Goal: Check status: Check status

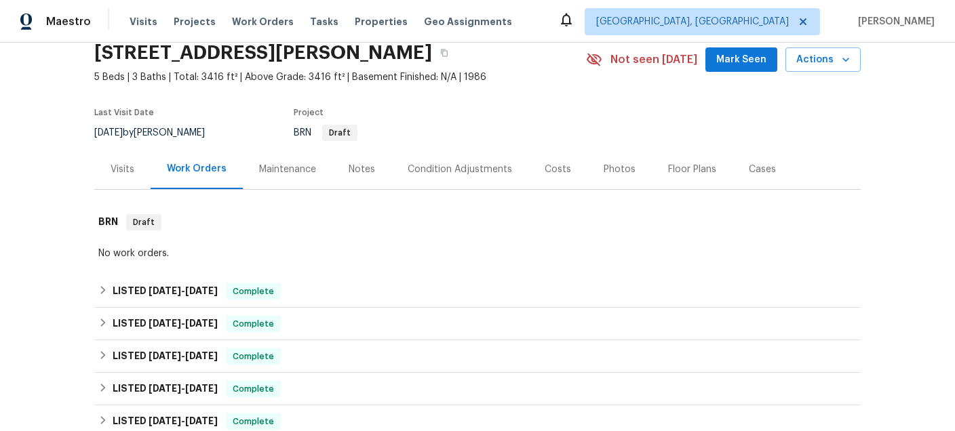
scroll to position [68, 0]
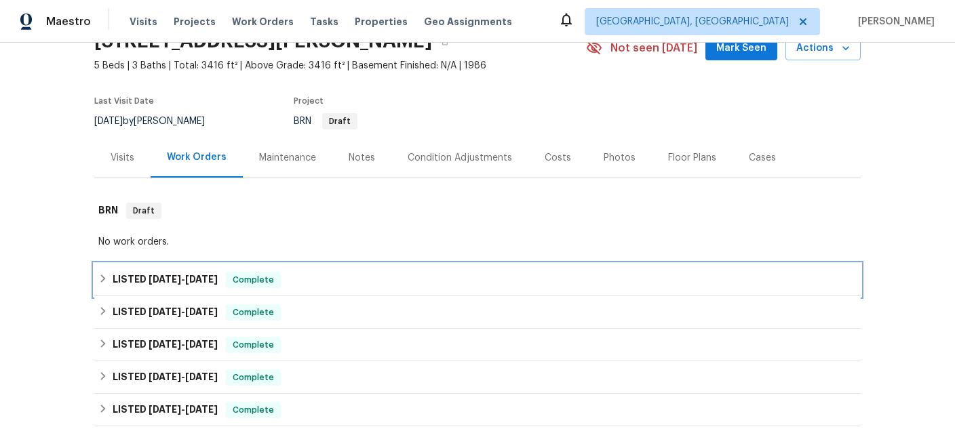
click at [160, 279] on span "[DATE]" at bounding box center [165, 279] width 33 height 9
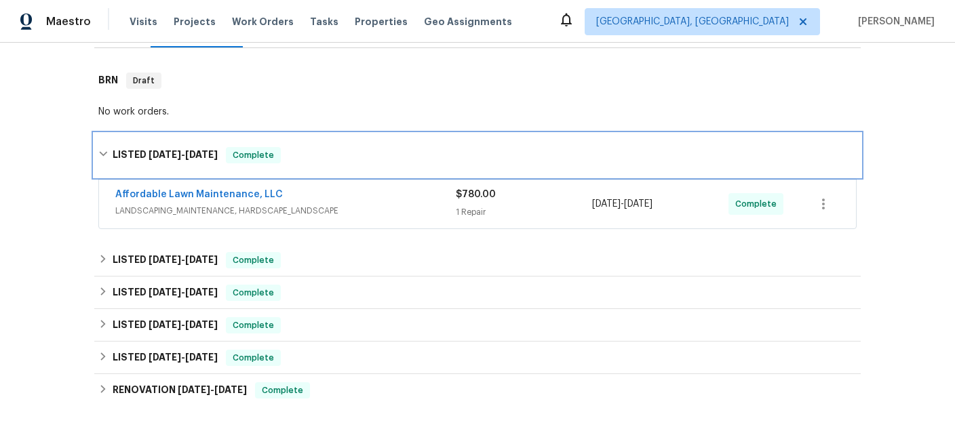
scroll to position [208, 0]
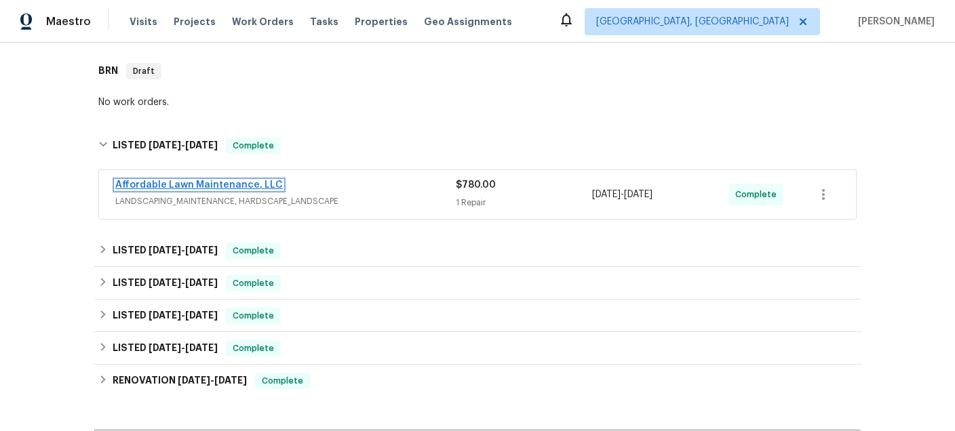
click at [172, 187] on link "Affordable Lawn Maintenance, LLC" at bounding box center [199, 184] width 168 height 9
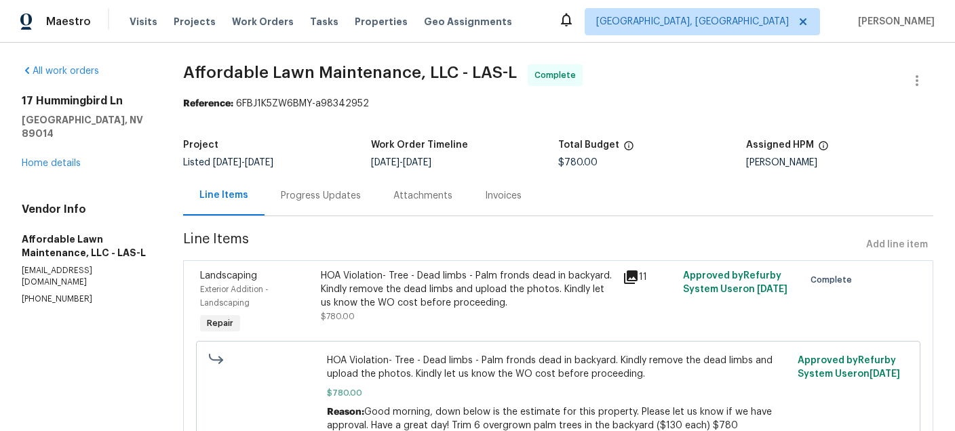
click at [400, 193] on div "Attachments" at bounding box center [422, 196] width 59 height 14
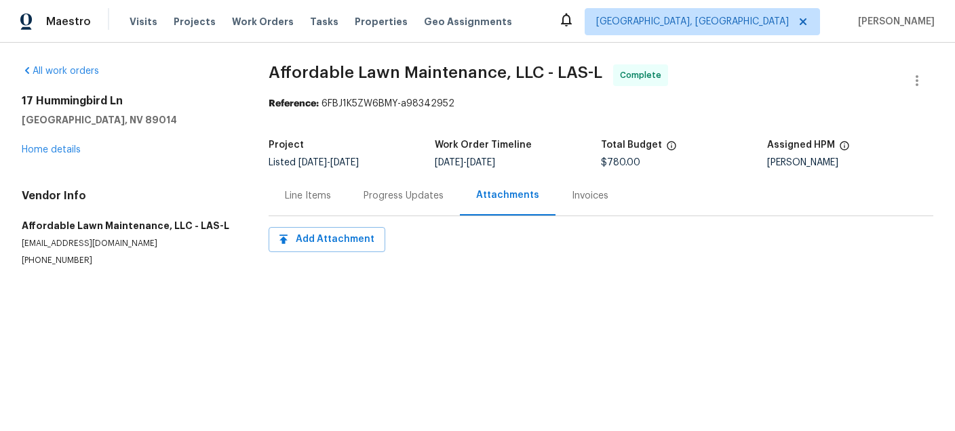
click at [591, 193] on div "Invoices" at bounding box center [590, 196] width 37 height 14
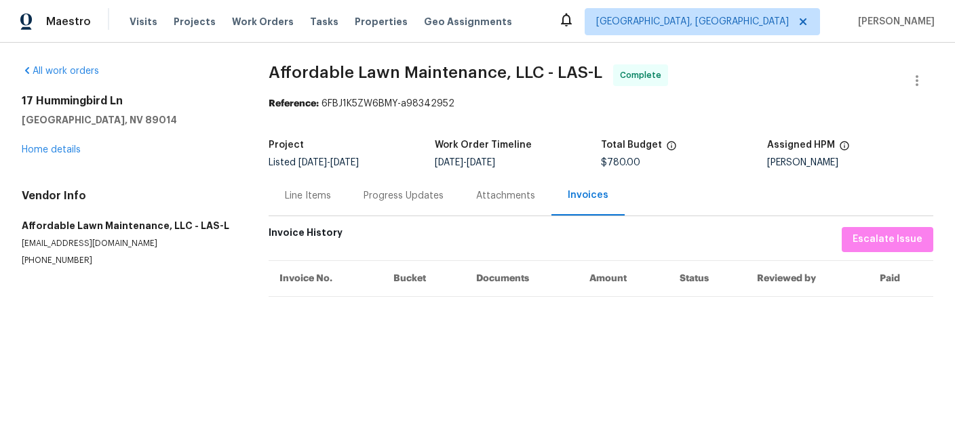
click at [410, 191] on div "Progress Updates" at bounding box center [404, 196] width 80 height 14
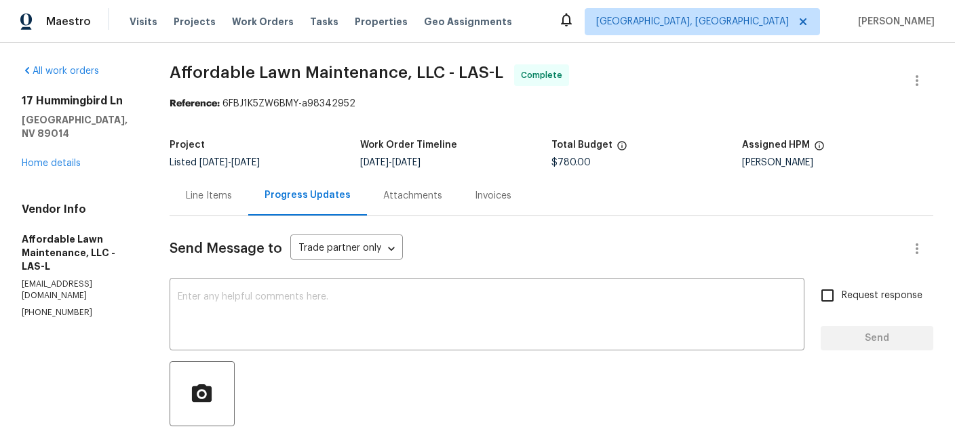
click at [222, 190] on div "Line Items" at bounding box center [209, 196] width 46 height 14
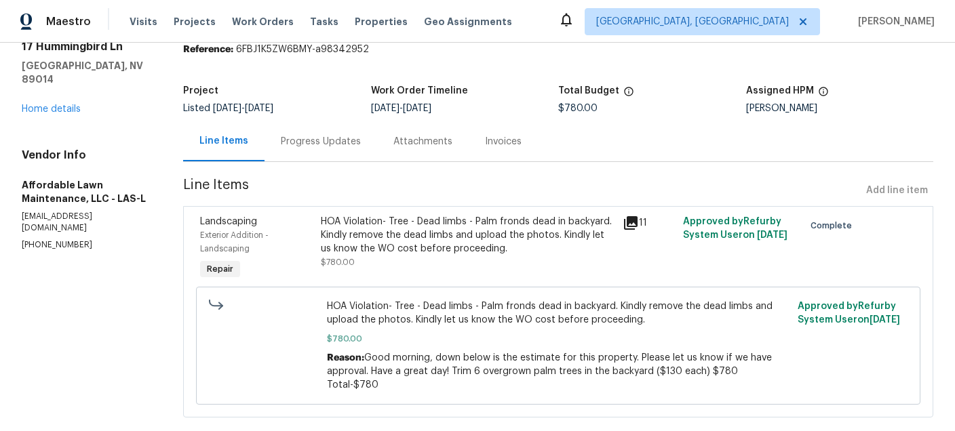
scroll to position [66, 0]
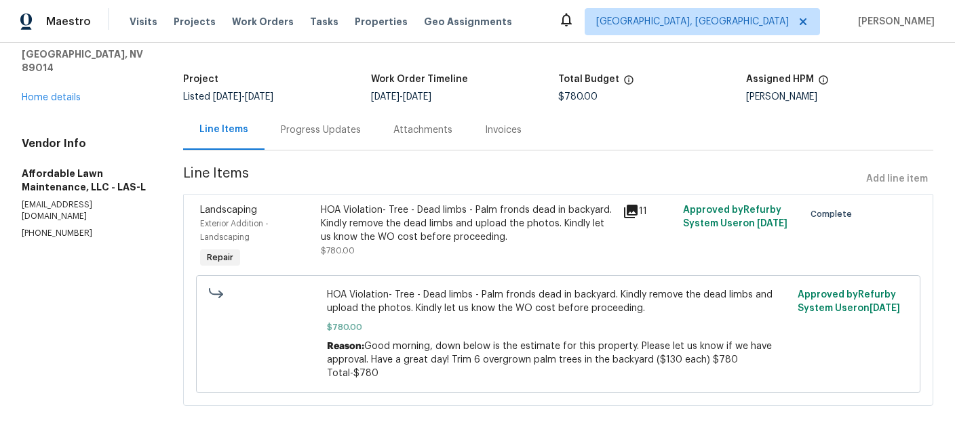
click at [630, 212] on icon at bounding box center [631, 211] width 16 height 16
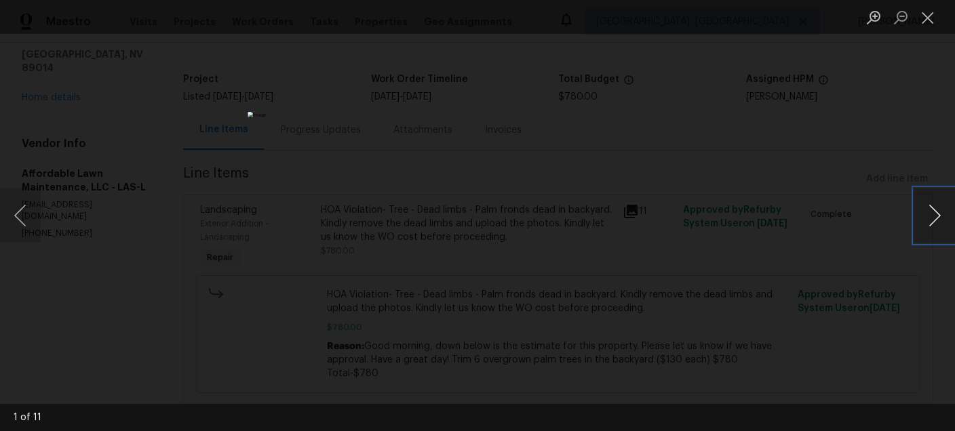
click at [937, 220] on button "Next image" at bounding box center [934, 216] width 41 height 54
click at [929, 218] on button "Next image" at bounding box center [934, 216] width 41 height 54
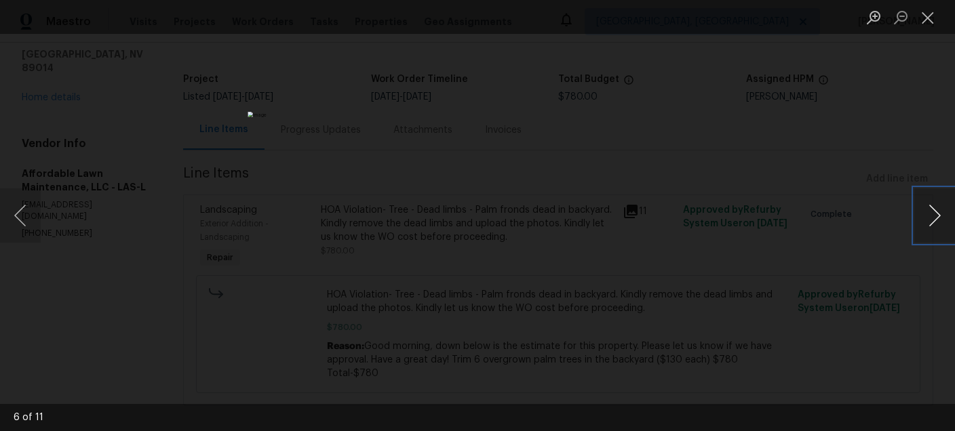
click at [929, 218] on button "Next image" at bounding box center [934, 216] width 41 height 54
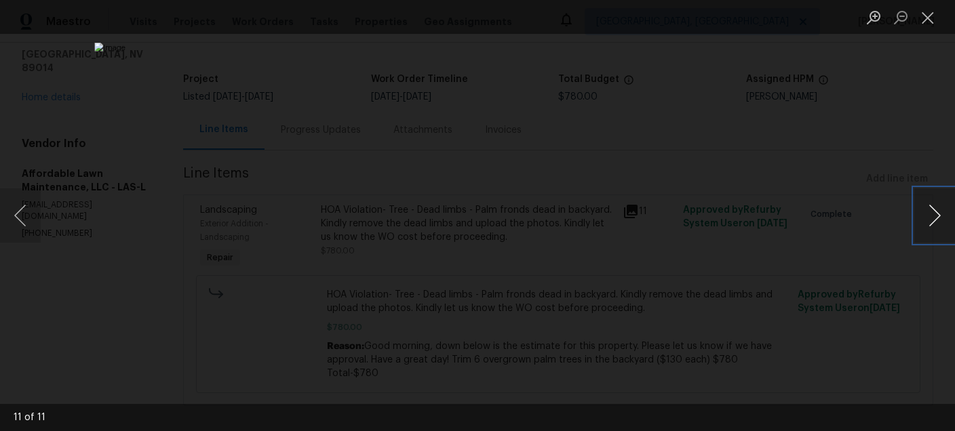
click at [929, 219] on button "Next image" at bounding box center [934, 216] width 41 height 54
click at [908, 222] on div "Lightbox" at bounding box center [477, 215] width 955 height 431
click at [930, 217] on button "Next image" at bounding box center [934, 216] width 41 height 54
click at [925, 214] on button "Next image" at bounding box center [934, 216] width 41 height 54
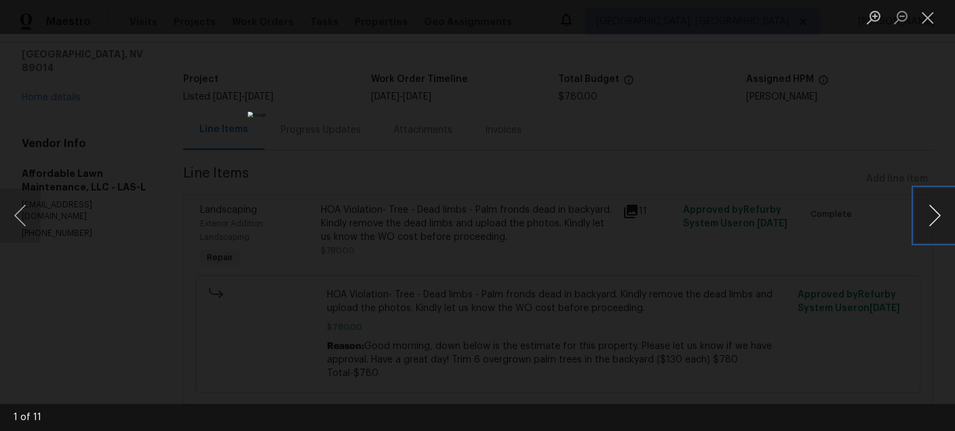
click at [925, 214] on button "Next image" at bounding box center [934, 216] width 41 height 54
click at [922, 217] on button "Next image" at bounding box center [934, 216] width 41 height 54
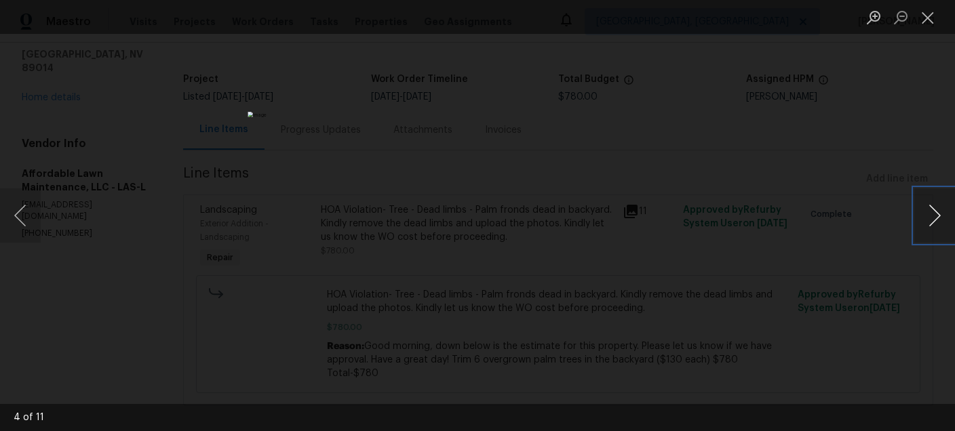
click at [922, 217] on button "Next image" at bounding box center [934, 216] width 41 height 54
click at [920, 220] on button "Next image" at bounding box center [934, 216] width 41 height 54
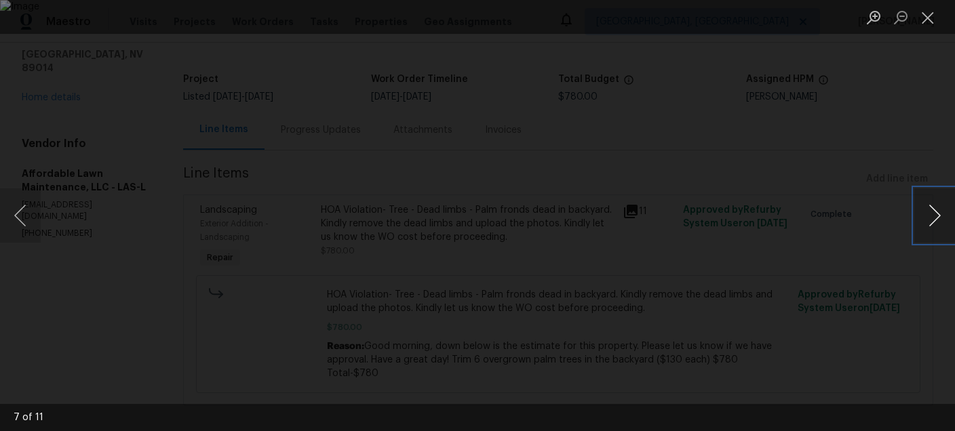
click at [929, 215] on button "Next image" at bounding box center [934, 216] width 41 height 54
